Goal: Task Accomplishment & Management: Use online tool/utility

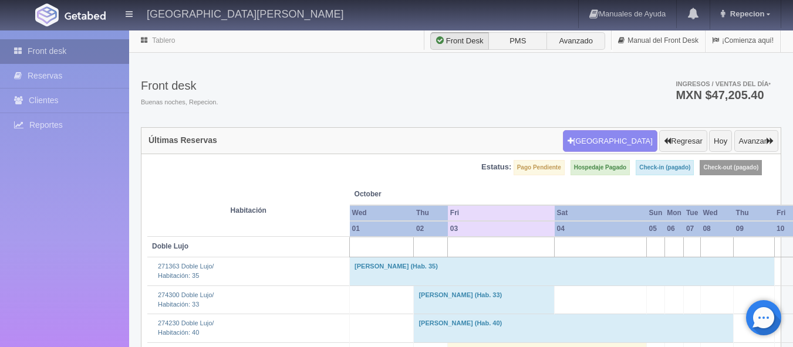
click at [45, 50] on link "Front desk" at bounding box center [64, 51] width 129 height 24
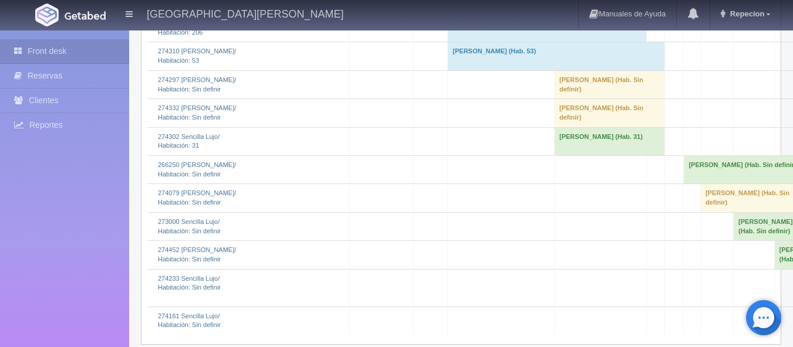
scroll to position [1702, 0]
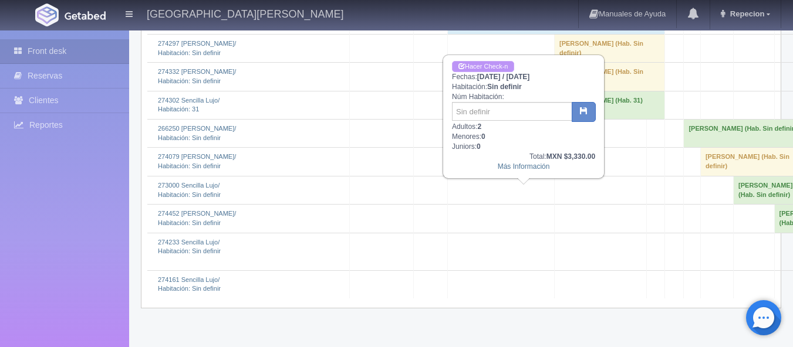
click at [499, 67] on link "Hacer Check-n" at bounding box center [483, 66] width 62 height 11
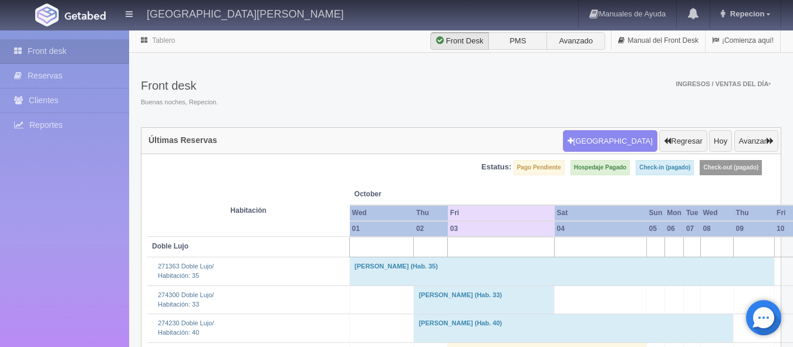
scroll to position [1702, 0]
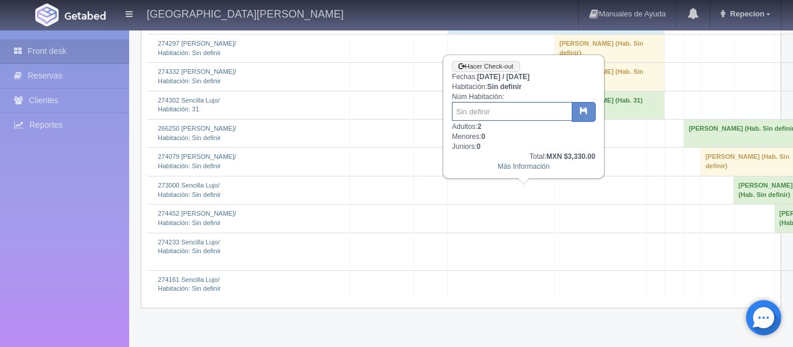
click at [481, 109] on input "text" at bounding box center [512, 111] width 120 height 19
type input "201"
click at [590, 114] on button "button" at bounding box center [584, 112] width 24 height 20
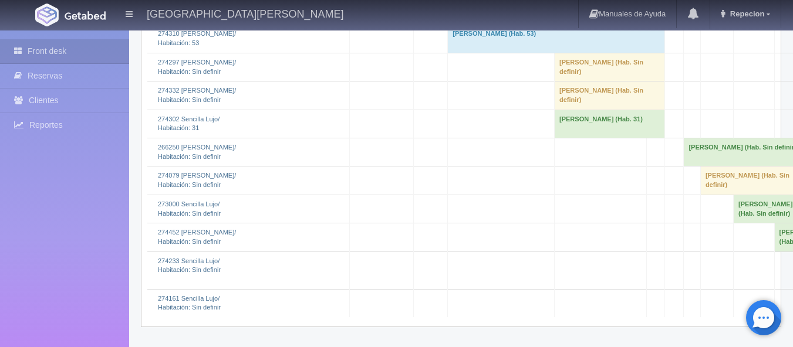
scroll to position [1702, 0]
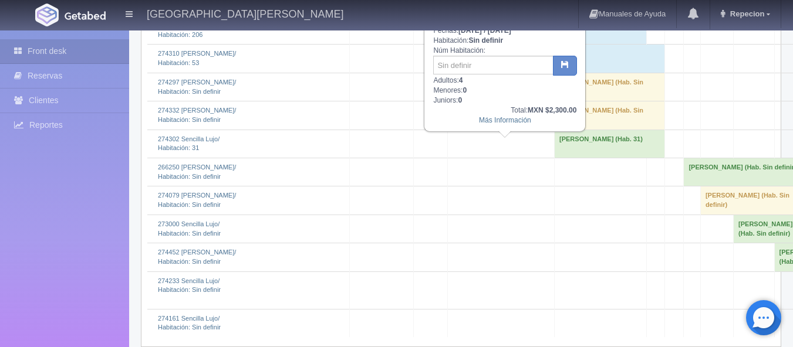
scroll to position [1643, 0]
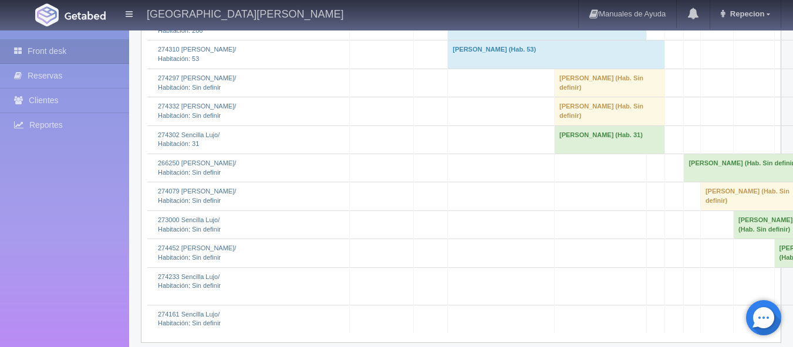
scroll to position [1702, 0]
